Goal: Task Accomplishment & Management: Use online tool/utility

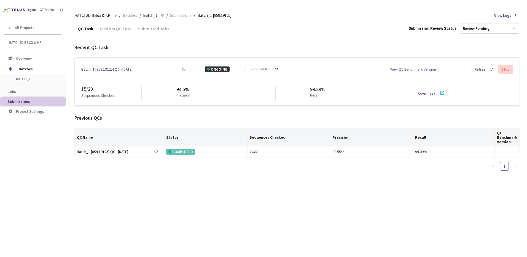
click at [423, 93] on link "Open Task" at bounding box center [426, 93] width 17 height 5
drag, startPoint x: 84, startPoint y: 89, endPoint x: 100, endPoint y: 90, distance: 16.0
click at [100, 90] on div "16 / 20" at bounding box center [111, 88] width 60 height 7
drag, startPoint x: 100, startPoint y: 90, endPoint x: 153, endPoint y: 121, distance: 61.4
click at [153, 121] on div "Previous QCs QC Name Status Sequences Checked Precision Recall QC Benchmark Ver…" at bounding box center [296, 144] width 445 height 61
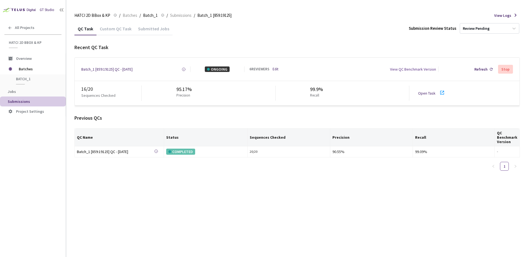
click at [140, 115] on div "Previous QCs" at bounding box center [296, 117] width 445 height 7
click at [275, 196] on div "QC Task Custom QC Task Submitted Jobs Submission Review Status Review Pending R…" at bounding box center [296, 139] width 445 height 235
click at [144, 119] on div "Previous QCs" at bounding box center [296, 117] width 445 height 7
click at [140, 124] on div "Previous QCs QC Name Status Sequences Checked Precision Recall QC Benchmark Ver…" at bounding box center [296, 144] width 445 height 61
click at [264, 221] on div "QC Task Custom QC Task Submitted Jobs Submission Review Status Review Pending R…" at bounding box center [296, 139] width 445 height 235
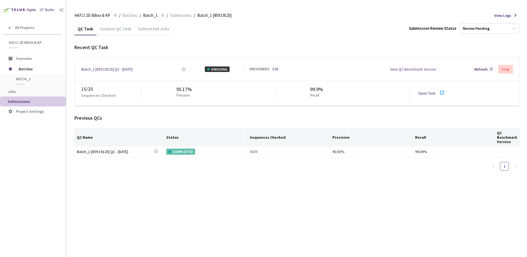
click at [259, 229] on div "QC Task Custom QC Task Submitted Jobs Submission Review Status Review Pending R…" at bounding box center [296, 139] width 445 height 235
drag, startPoint x: 120, startPoint y: 73, endPoint x: 119, endPoint y: 68, distance: 5.3
click at [120, 73] on div "Batch_1 [859:19125] QC - 27 Aug, 2025 Created at 27 Aug, 2025 at 11:26 AM EDT C…" at bounding box center [297, 69] width 445 height 23
click at [118, 66] on div "Batch_1 [859:19125] QC - [DATE]" at bounding box center [106, 69] width 51 height 6
click at [278, 69] on link "Edit" at bounding box center [275, 69] width 6 height 5
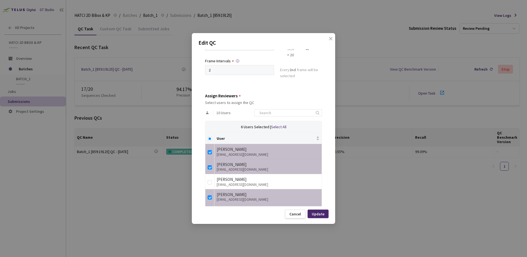
scroll to position [150, 0]
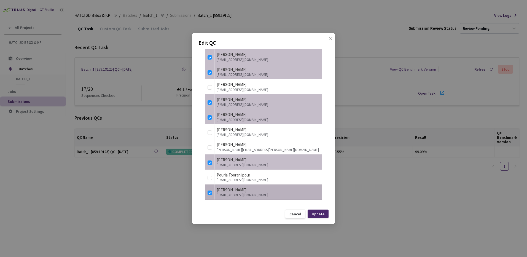
click at [212, 192] on td at bounding box center [209, 191] width 9 height 15
click at [210, 194] on input "checkbox" at bounding box center [209, 192] width 4 height 4
checkbox input "false"
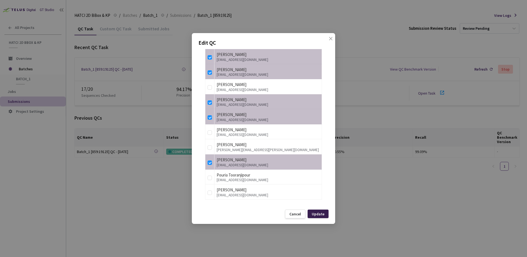
click at [320, 216] on div "Update" at bounding box center [317, 213] width 21 height 9
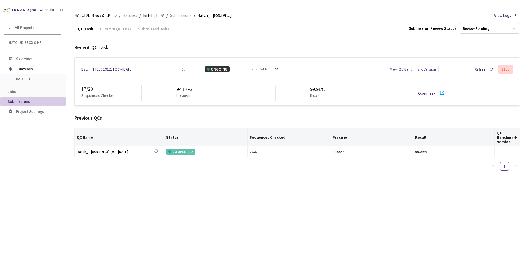
click at [423, 92] on link "Open Task" at bounding box center [426, 93] width 17 height 5
